Goal: Check status

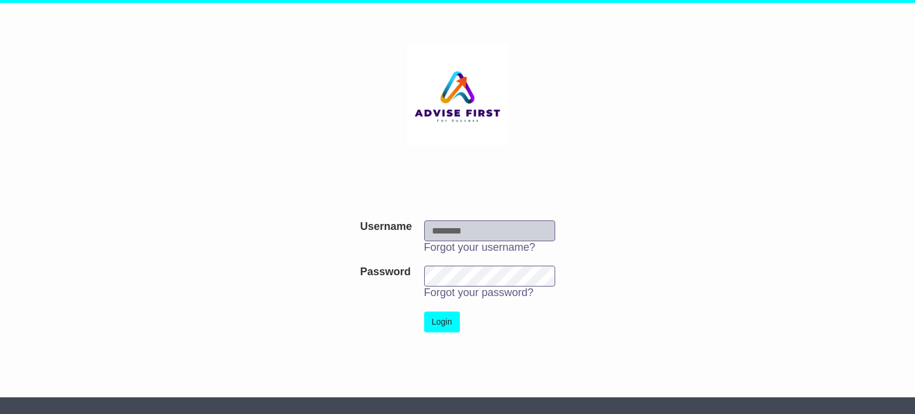
type input "******"
click at [441, 326] on button "Login" at bounding box center [442, 321] width 36 height 21
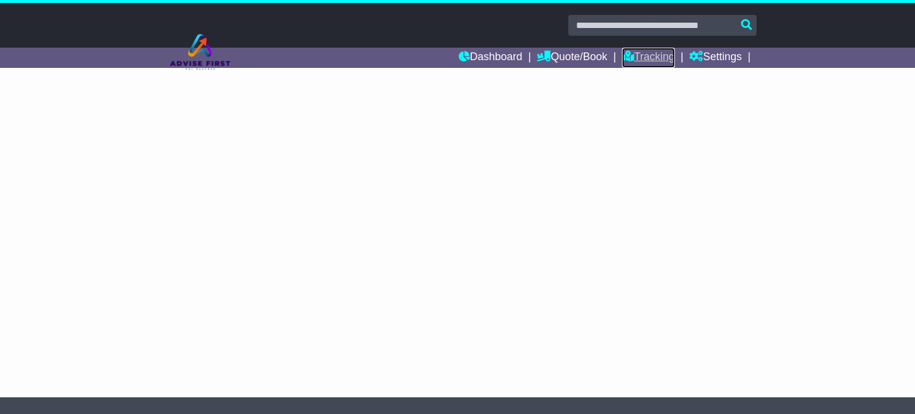
click at [653, 61] on link "Tracking" at bounding box center [648, 58] width 52 height 20
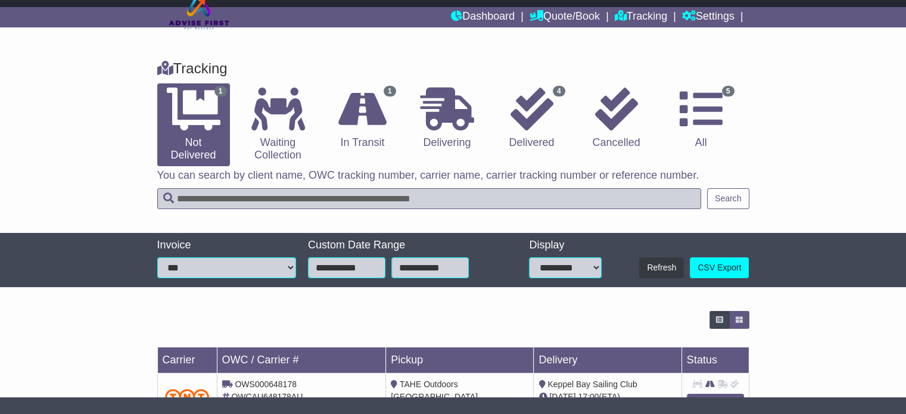
scroll to position [88, 0]
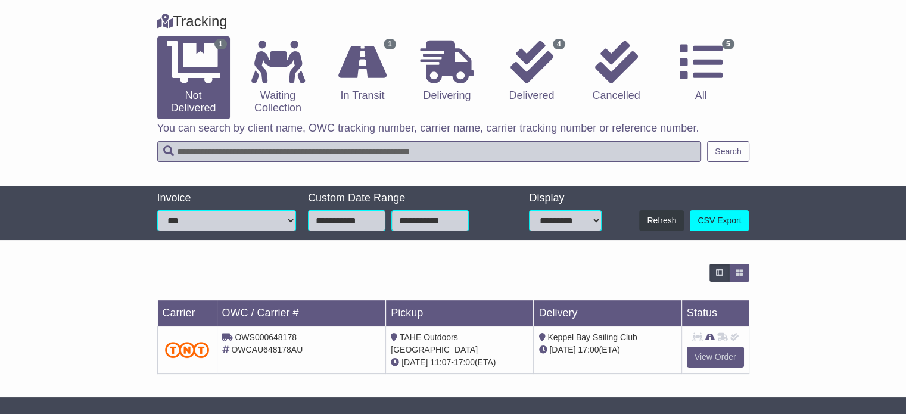
click at [278, 335] on span "OWS000648178" at bounding box center [266, 337] width 62 height 10
copy span "OWS000648178"
